Goal: Task Accomplishment & Management: Check status

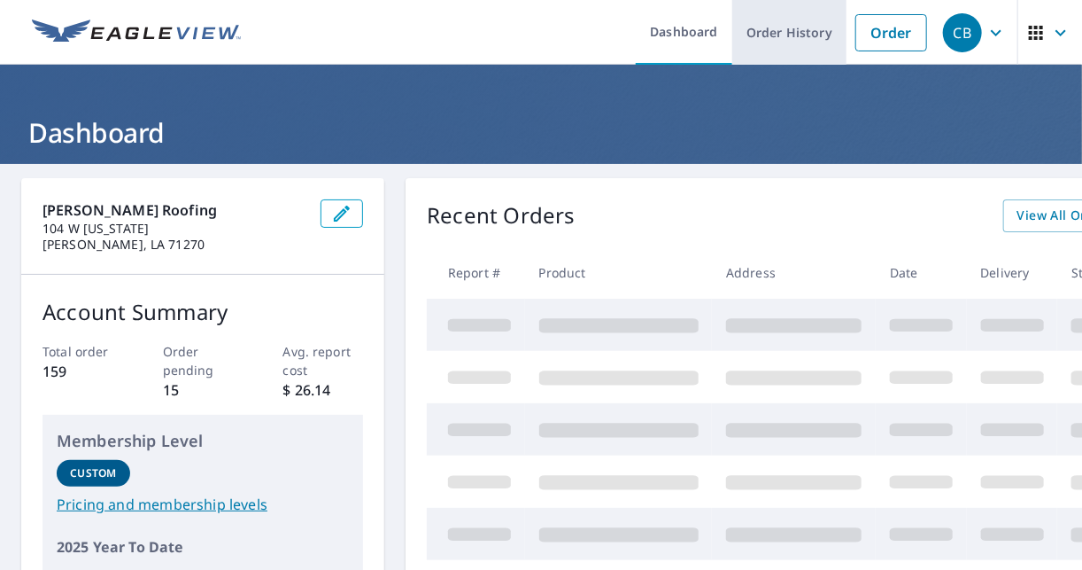
click at [756, 30] on link "Order History" at bounding box center [790, 32] width 114 height 65
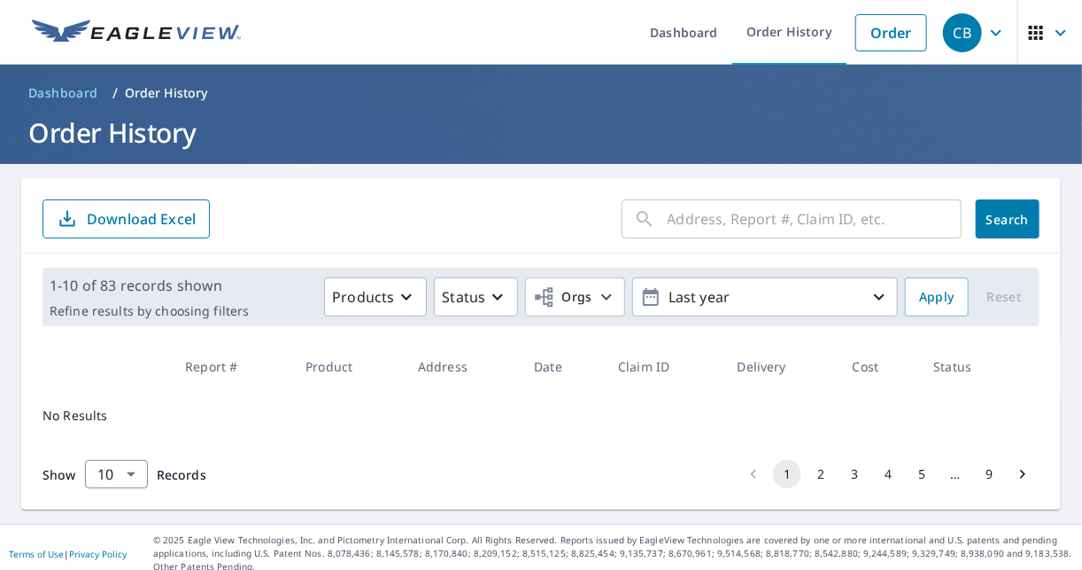
scroll to position [11, 0]
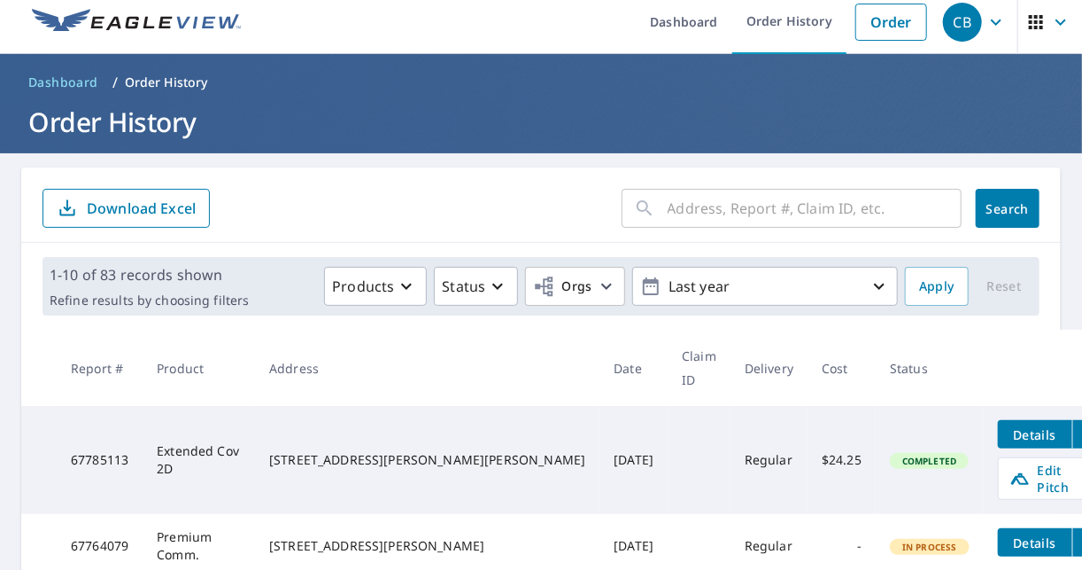
click at [1009, 426] on span "Details" at bounding box center [1035, 434] width 53 height 17
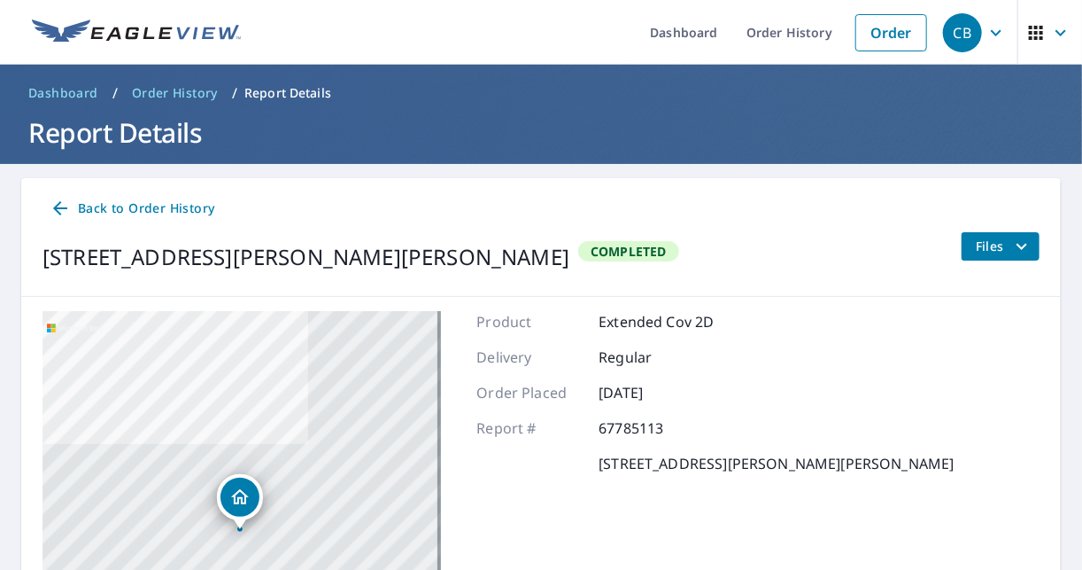
click at [1012, 252] on icon "filesDropdownBtn-67785113" at bounding box center [1022, 246] width 21 height 21
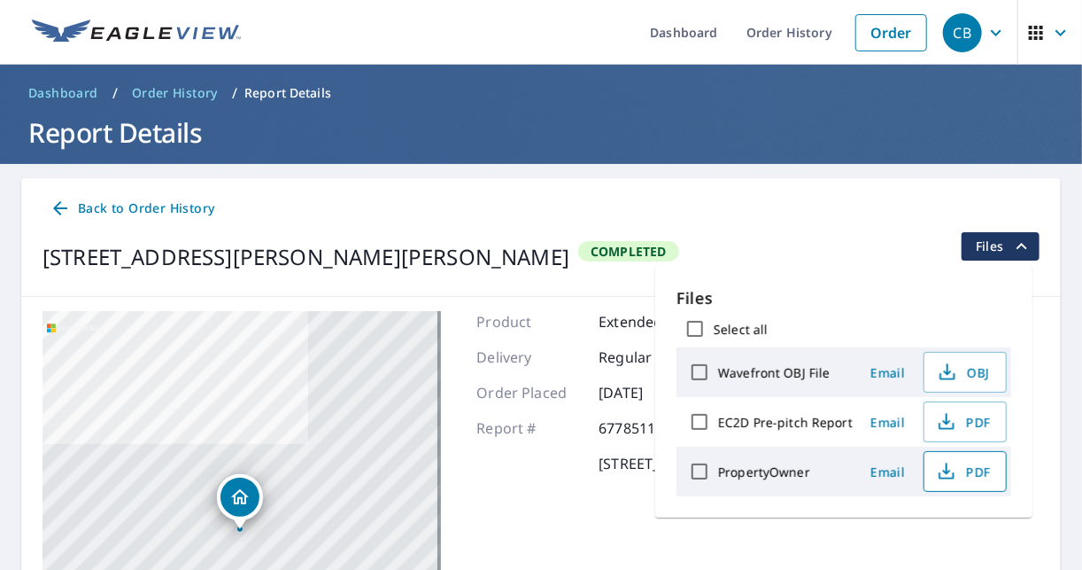
click at [958, 469] on span "PDF" at bounding box center [963, 471] width 57 height 21
click at [946, 422] on icon "button" at bounding box center [946, 421] width 21 height 21
